Goal: Information Seeking & Learning: Find specific fact

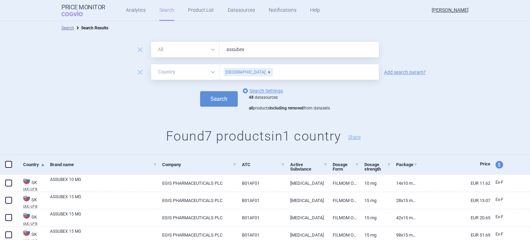
select select "country"
click at [243, 49] on input "assubex" at bounding box center [298, 50] width 159 height 16
type input "[MEDICAL_DATA]"
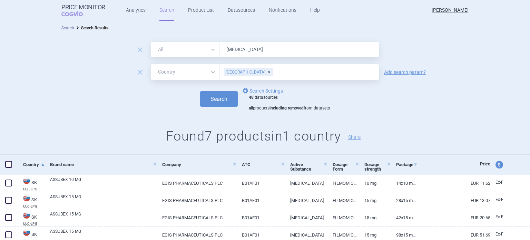
click at [200, 91] on button "Search" at bounding box center [219, 99] width 38 height 16
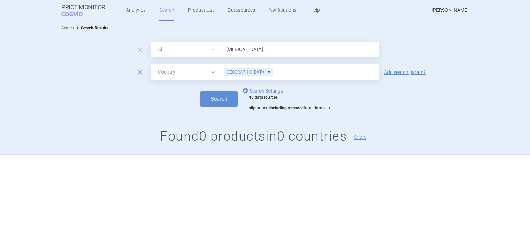
click at [142, 74] on span "remove" at bounding box center [140, 72] width 10 height 10
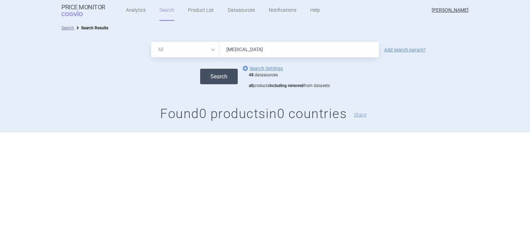
click at [213, 70] on button "Search" at bounding box center [219, 77] width 38 height 16
